Goal: Entertainment & Leisure: Consume media (video, audio)

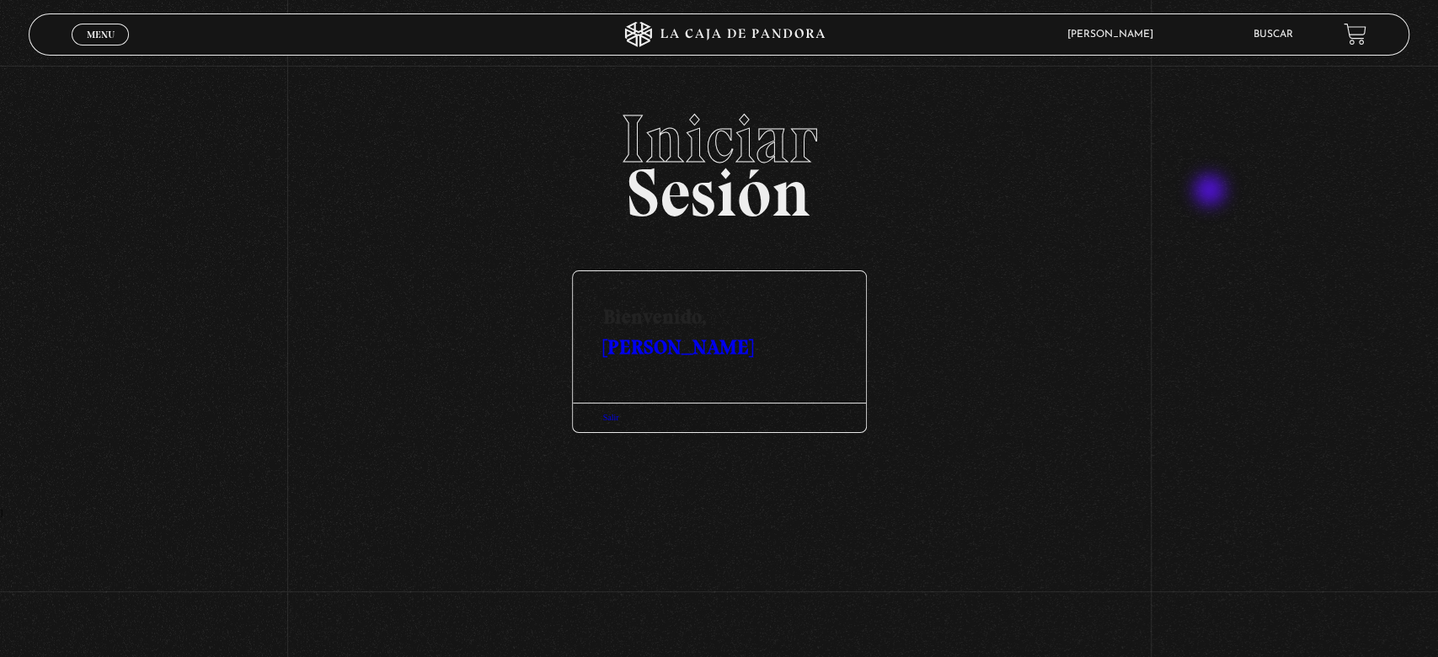
click at [1211, 192] on h2 "Iniciar Sesión" at bounding box center [719, 159] width 1381 height 108
click at [94, 36] on span "Menu" at bounding box center [101, 34] width 28 height 10
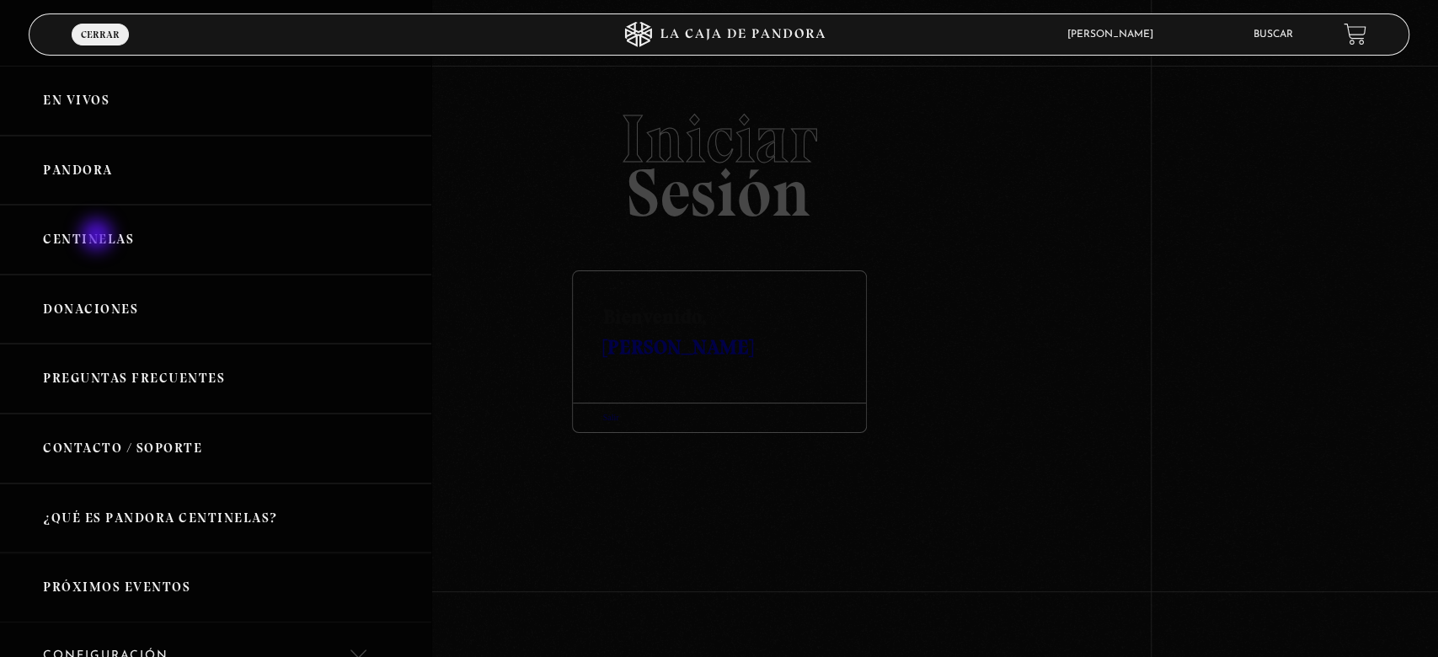
click at [99, 237] on link "Centinelas" at bounding box center [215, 240] width 431 height 70
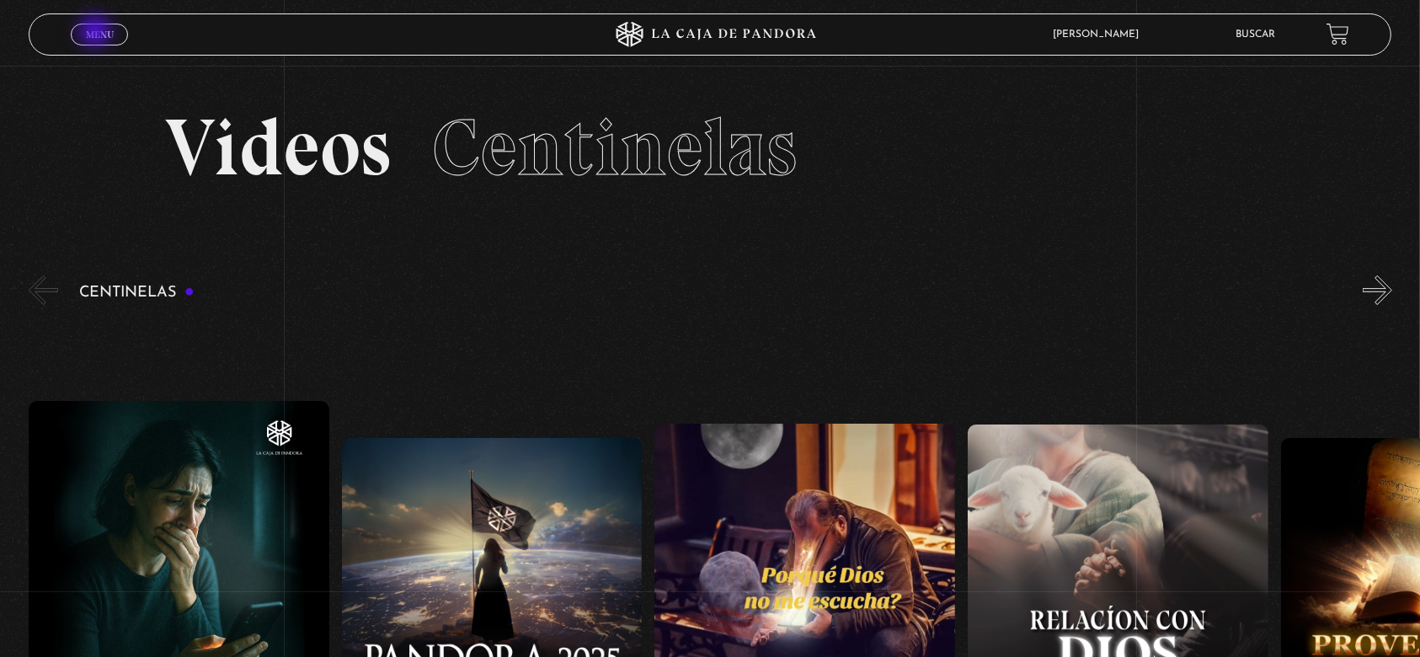
click at [98, 33] on span "Menu" at bounding box center [100, 34] width 28 height 10
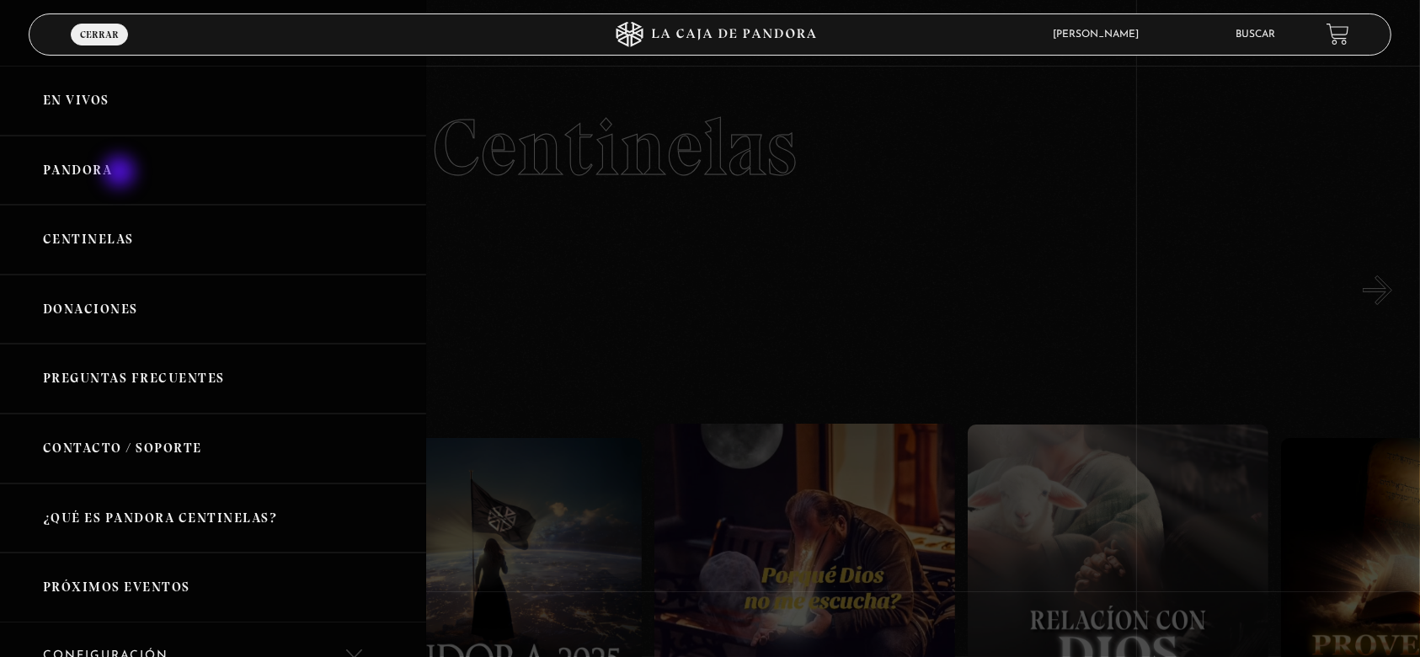
click at [117, 170] on link "Pandora" at bounding box center [213, 171] width 426 height 70
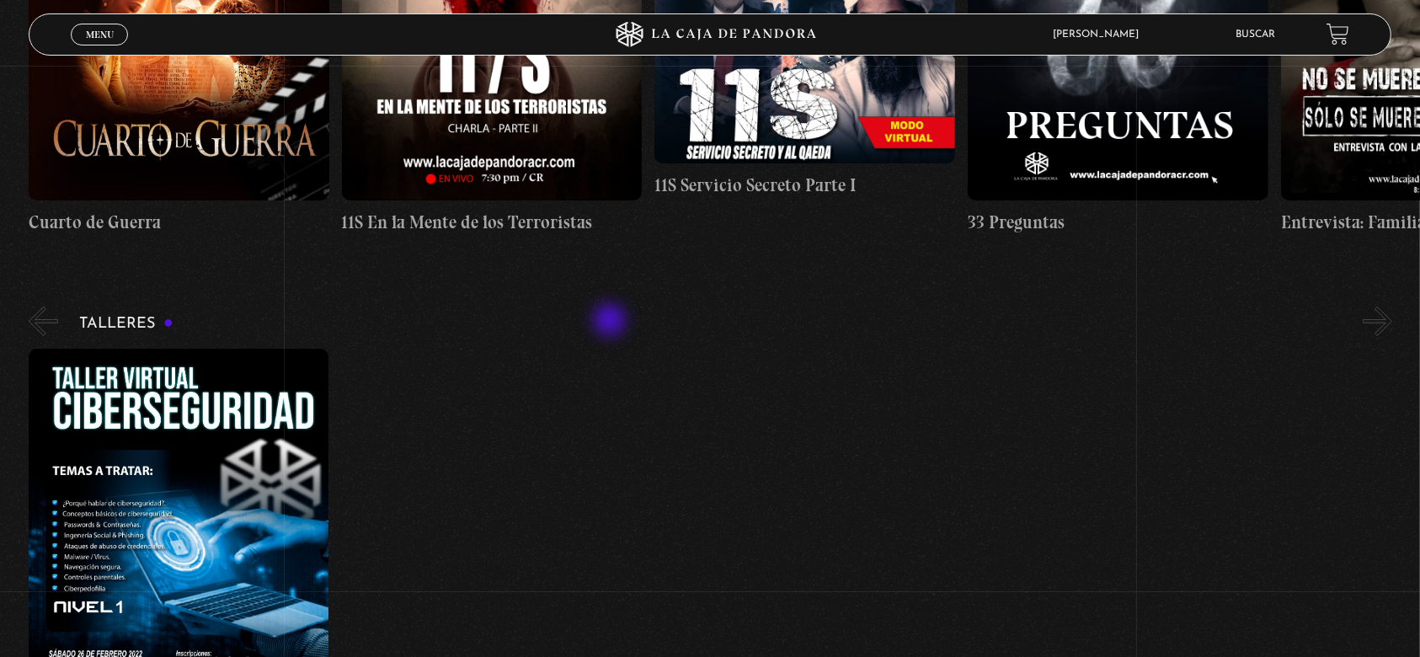
scroll to position [449, 0]
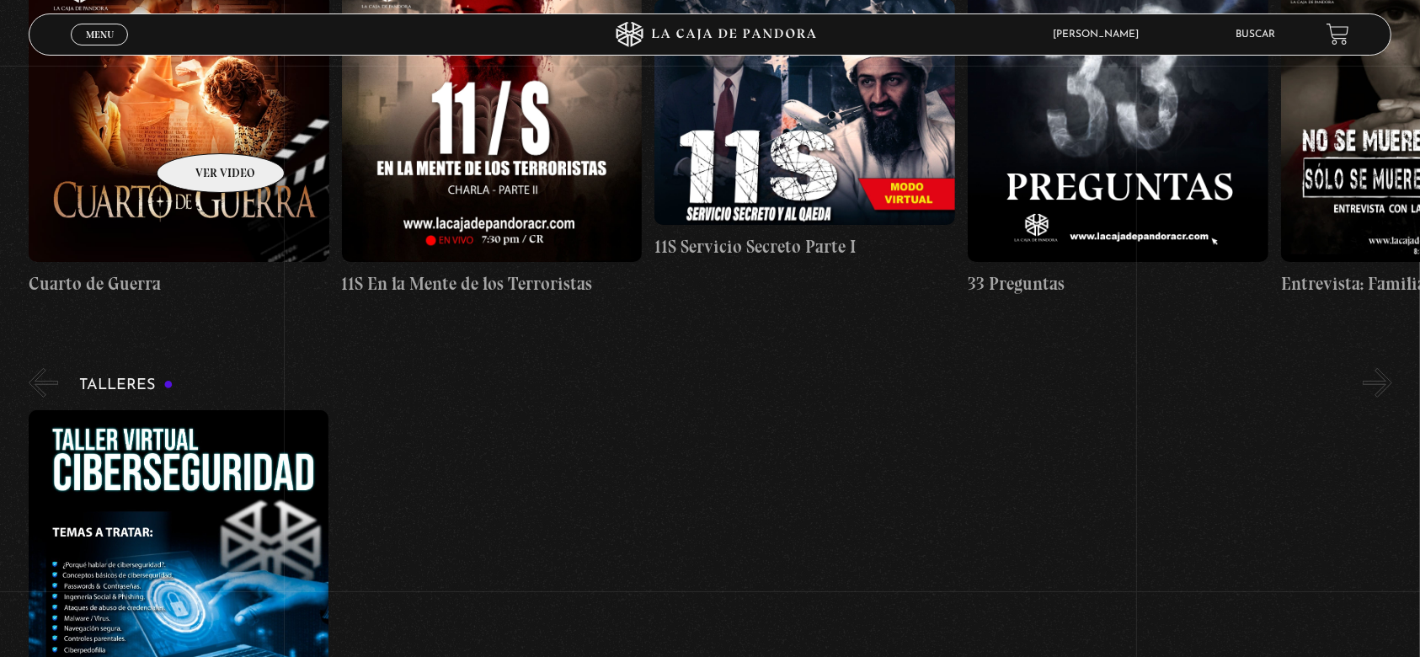
click at [199, 128] on figure at bounding box center [179, 112] width 301 height 301
